Goal: Use online tool/utility: Utilize a website feature to perform a specific function

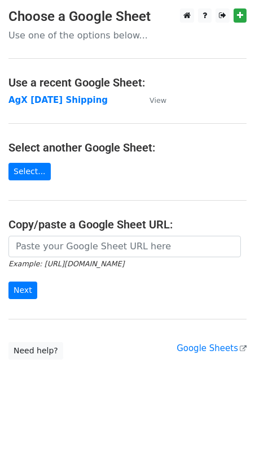
click at [213, 92] on main "Choose a Google Sheet Use one of the options below... Use a recent Google Sheet…" at bounding box center [127, 183] width 255 height 351
click at [75, 97] on strong "AgX 9/2/25 Shipping" at bounding box center [57, 100] width 99 height 10
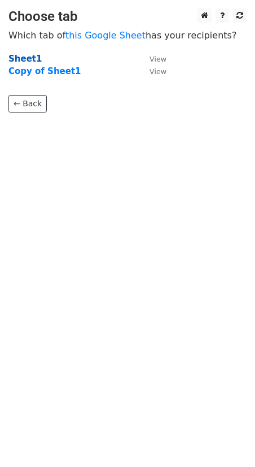
click at [27, 57] on strong "Sheet1" at bounding box center [24, 59] width 33 height 10
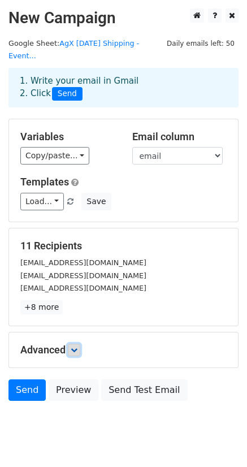
click at [77, 346] on icon at bounding box center [74, 349] width 7 height 7
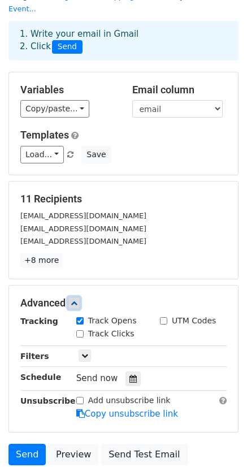
scroll to position [61, 0]
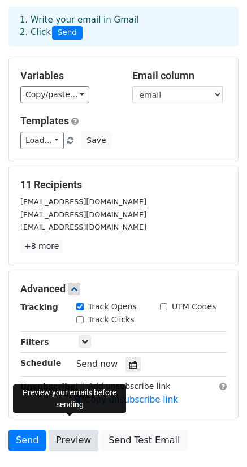
click at [83, 429] on link "Preview" at bounding box center [74, 439] width 50 height 21
click at [69, 429] on link "Preview" at bounding box center [74, 439] width 50 height 21
